Goal: Transaction & Acquisition: Purchase product/service

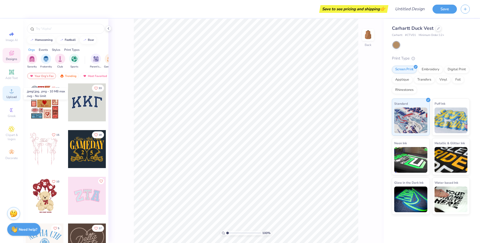
click at [11, 93] on icon at bounding box center [12, 91] width 4 height 4
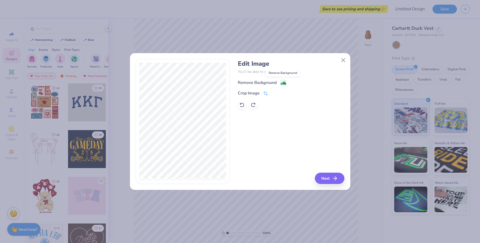
click at [282, 83] on image at bounding box center [284, 83] width 6 height 6
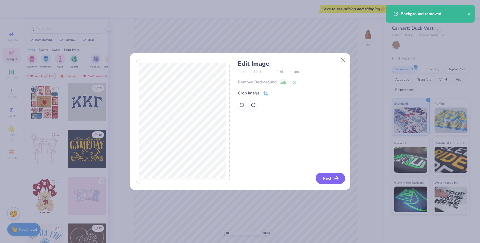
click at [325, 176] on button "Next" at bounding box center [331, 178] width 30 height 11
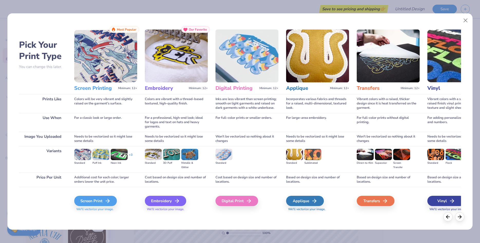
click at [308, 209] on span "We'll vectorize your image." at bounding box center [317, 209] width 63 height 4
click at [462, 217] on icon at bounding box center [460, 217] width 6 height 6
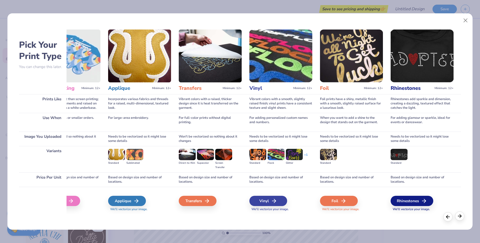
scroll to position [0, 178]
click at [461, 216] on polyline at bounding box center [461, 216] width 2 height 3
click at [447, 219] on div at bounding box center [448, 216] width 9 height 9
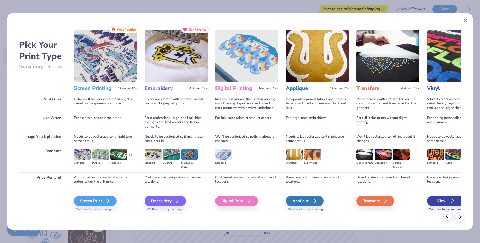
scroll to position [0, 0]
click at [447, 219] on div at bounding box center [448, 216] width 9 height 9
click at [164, 203] on div "Embroidery" at bounding box center [166, 201] width 41 height 10
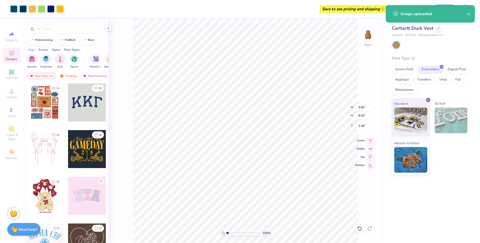
click at [415, 207] on div "Carhartt Duck Vest Carhartt # CTV01 Minimum Order: 12 + Print Type Screen Print…" at bounding box center [432, 131] width 96 height 225
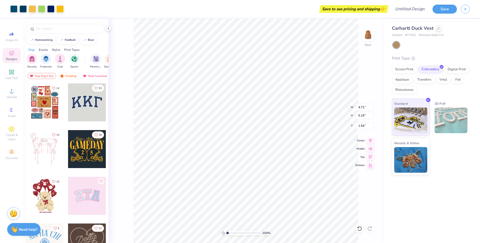
type input "4.71"
type input "5.19"
type input "1.80"
click at [334, 106] on div "100 % Back W 4.71 H 5.19 Y 1.80 Center Middle Top Bottom" at bounding box center [246, 131] width 276 height 225
type input "2.98"
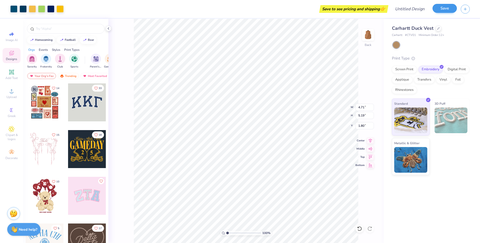
type input "3.29"
type input "1.95"
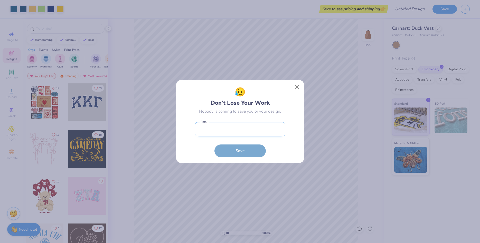
click at [243, 125] on input "email" at bounding box center [240, 129] width 90 height 14
type input "[EMAIL_ADDRESS][DOMAIN_NAME]"
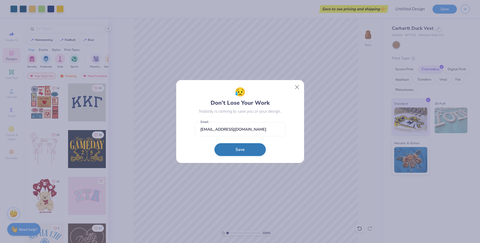
click at [245, 151] on button "Save" at bounding box center [240, 149] width 51 height 13
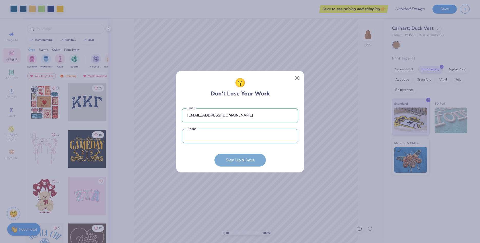
click at [224, 139] on input "tel" at bounding box center [240, 136] width 116 height 14
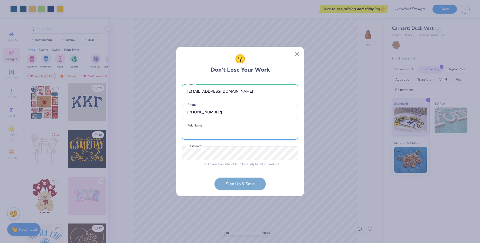
type input "[PHONE_NUMBER]"
click at [194, 130] on input "text" at bounding box center [240, 133] width 116 height 14
type input "Shonterria [GEOGRAPHIC_DATA]"
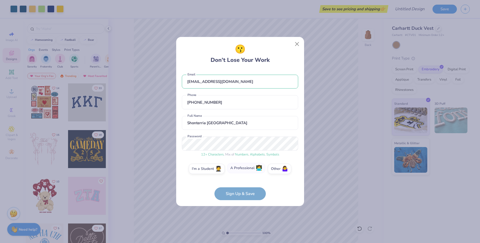
click at [241, 166] on label "A Professional 👩‍💻" at bounding box center [246, 168] width 38 height 10
click at [241, 169] on input "A Professional 👩‍💻" at bounding box center [240, 170] width 3 height 3
radio input "false"
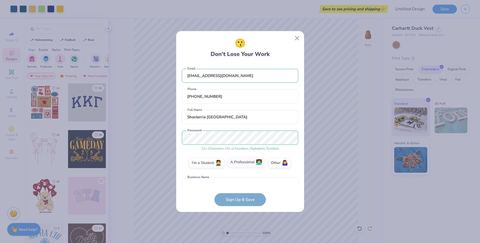
scroll to position [30, 0]
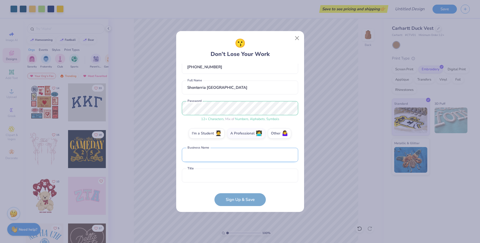
click at [216, 154] on input "text" at bounding box center [240, 155] width 116 height 14
type input "HAC"
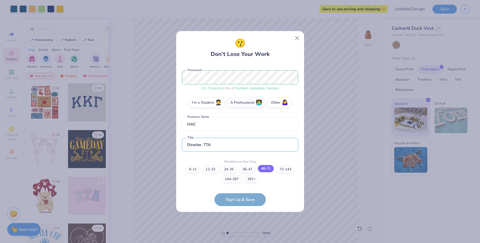
type input "Director, TTA"
click at [267, 168] on label "48-71" at bounding box center [266, 168] width 16 height 7
click at [242, 233] on input "48-71" at bounding box center [240, 234] width 3 height 3
radio input "false"
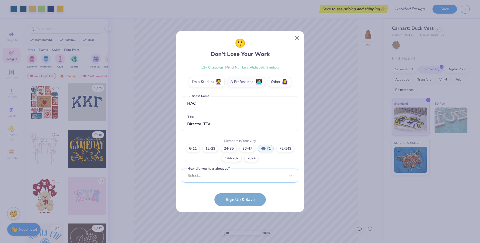
click at [239, 177] on div "Select..." at bounding box center [240, 176] width 116 height 14
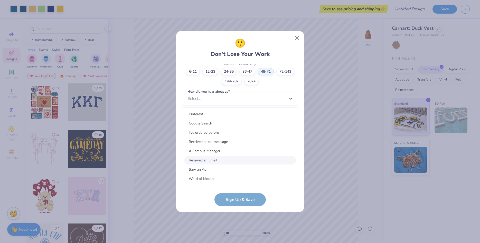
click at [211, 160] on div "Received an Email" at bounding box center [240, 160] width 112 height 8
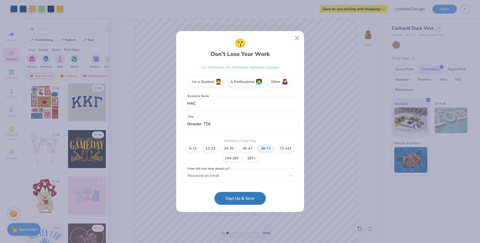
click at [239, 199] on button "Sign Up & Save" at bounding box center [240, 198] width 51 height 13
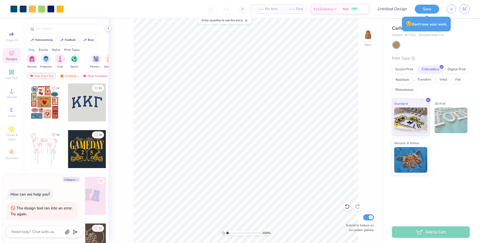
type textarea "x"
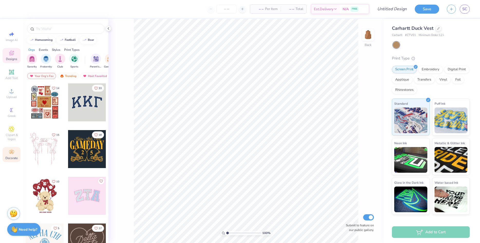
click at [13, 154] on icon at bounding box center [11, 152] width 6 height 6
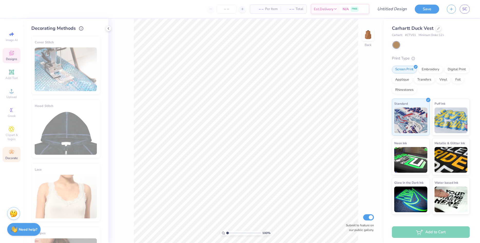
click at [13, 53] on icon at bounding box center [11, 53] width 6 height 6
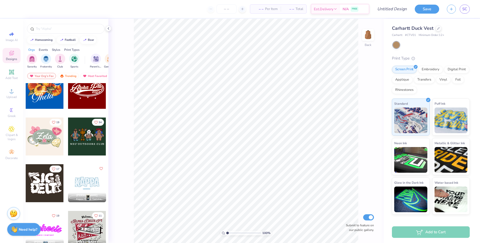
scroll to position [247, 0]
click at [59, 31] on input "text" at bounding box center [68, 28] width 66 height 5
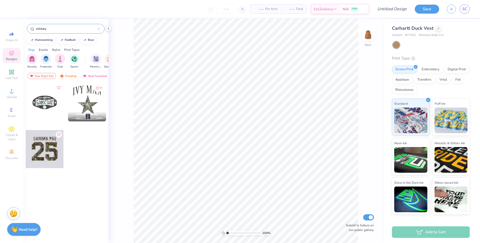
drag, startPoint x: 48, startPoint y: 27, endPoint x: -15, endPoint y: 99, distance: 95.6
click at [35, 31] on input "military" at bounding box center [66, 28] width 62 height 5
type input "scc"
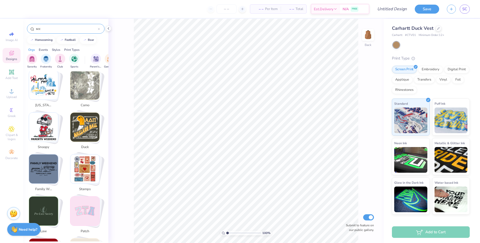
scroll to position [894, 0]
